Goal: Navigation & Orientation: Find specific page/section

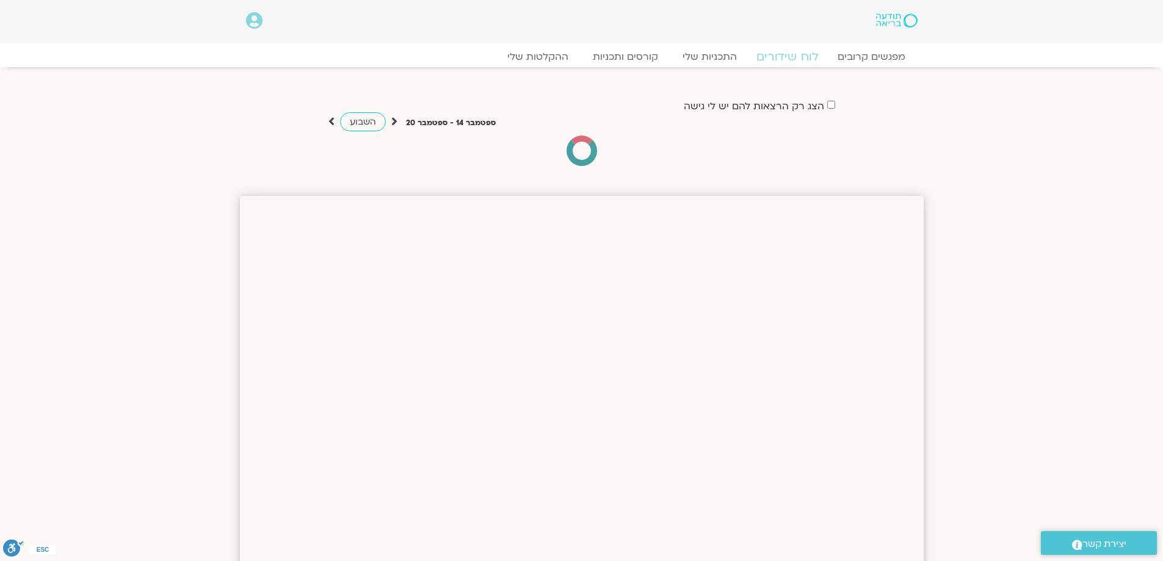
click at [795, 56] on link "לוח שידורים" at bounding box center [787, 56] width 92 height 15
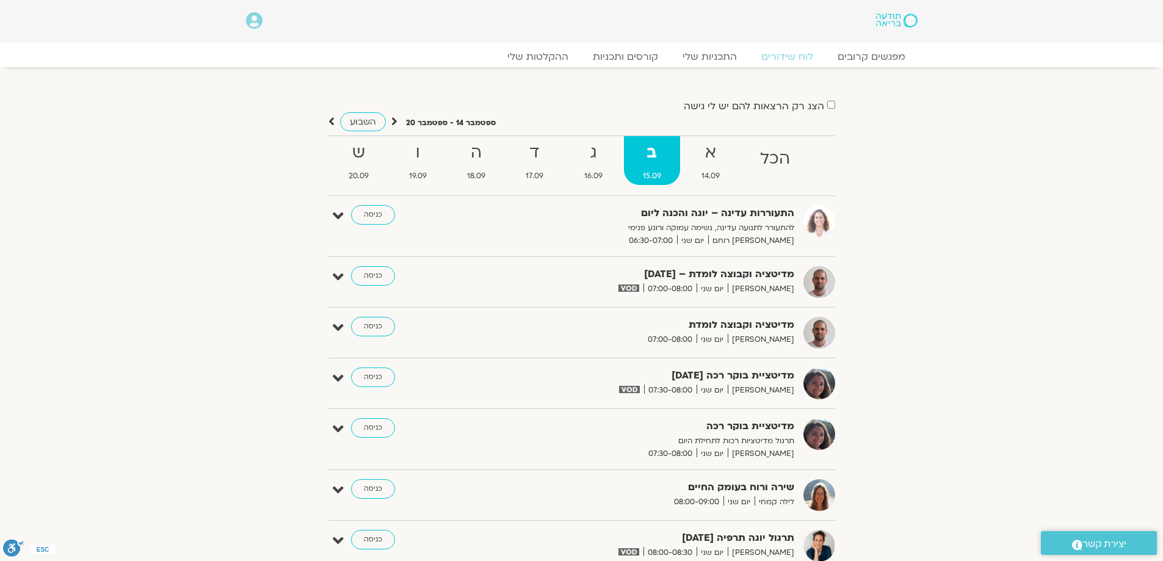
scroll to position [113, 0]
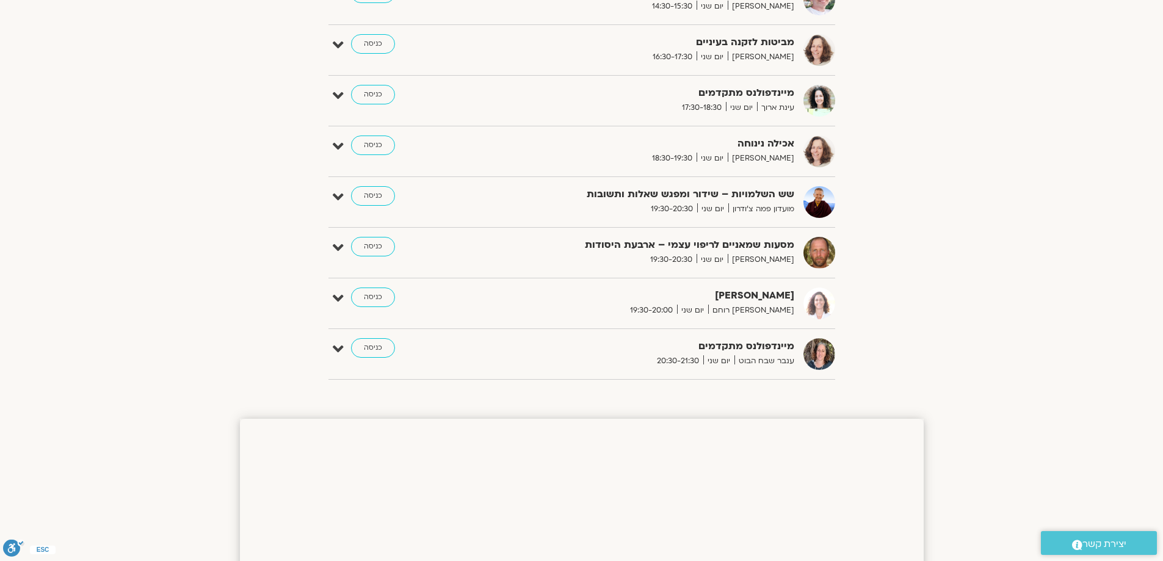
scroll to position [915, 0]
